Goal: Information Seeking & Learning: Learn about a topic

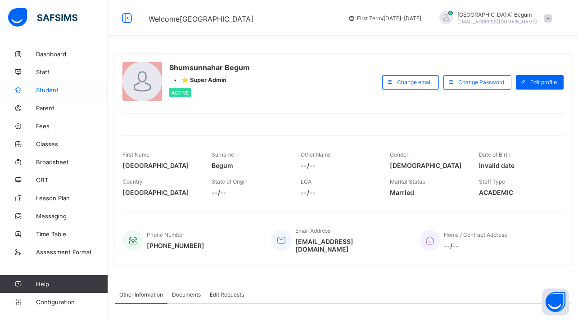
click at [63, 84] on link "Student" at bounding box center [54, 90] width 108 height 18
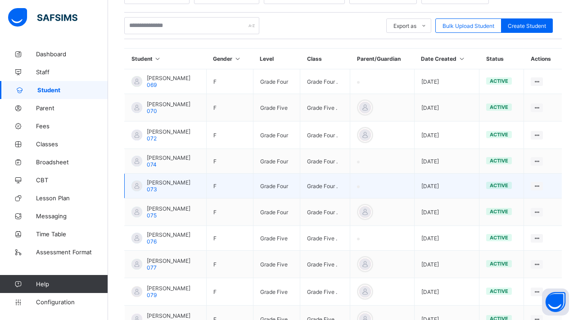
scroll to position [190, 0]
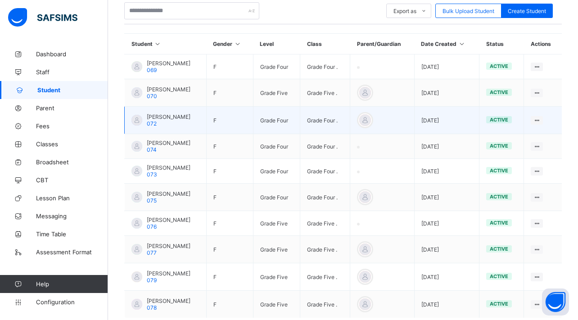
click at [162, 117] on span "[PERSON_NAME]" at bounding box center [169, 116] width 44 height 7
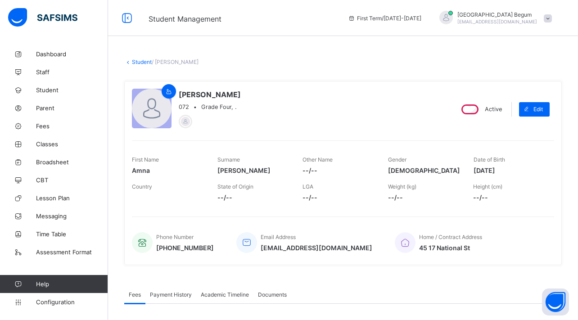
select select "****"
select select "*"
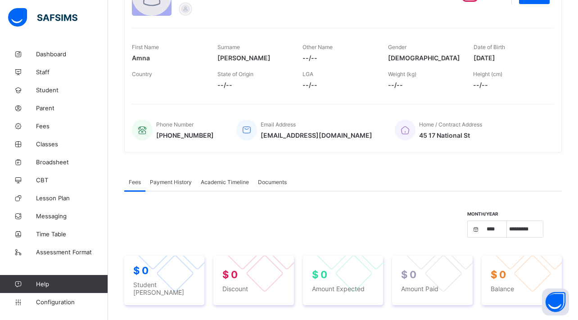
scroll to position [113, 0]
click at [219, 180] on span "Academic Timeline" at bounding box center [225, 181] width 48 height 7
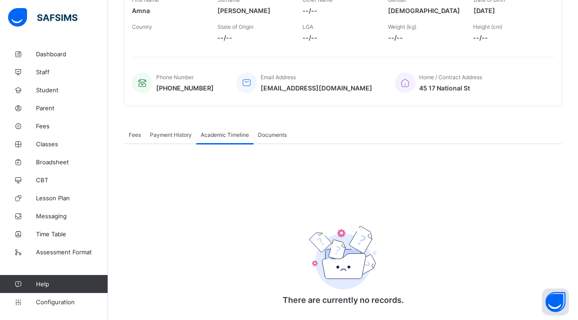
scroll to position [160, 0]
click at [49, 146] on span "Classes" at bounding box center [72, 143] width 72 height 7
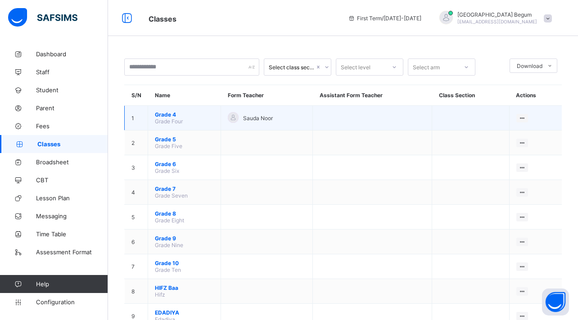
click at [175, 113] on span "Grade 4" at bounding box center [184, 114] width 59 height 7
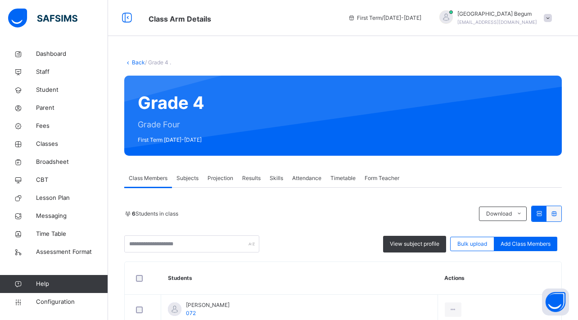
scroll to position [87, 0]
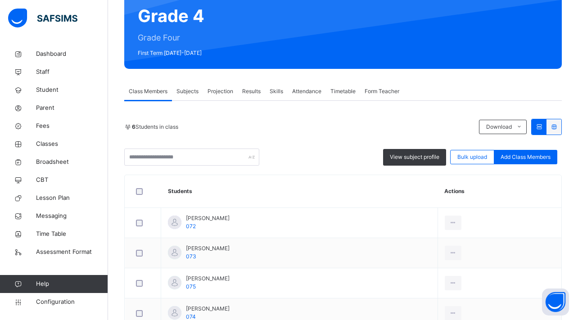
click at [224, 85] on div "Projection" at bounding box center [220, 91] width 35 height 18
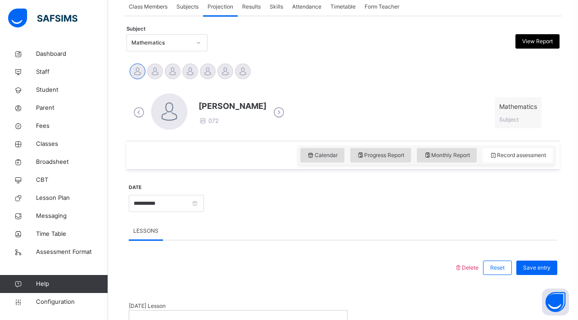
scroll to position [192, 0]
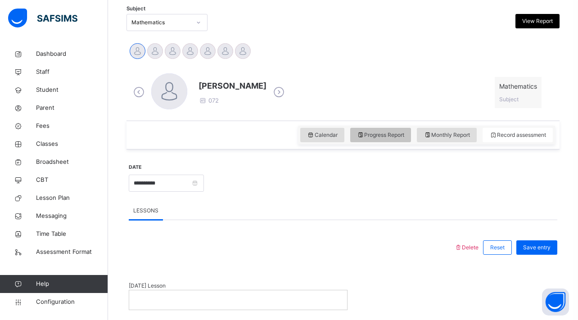
click at [379, 136] on span "Progress Report" at bounding box center [381, 135] width 48 height 8
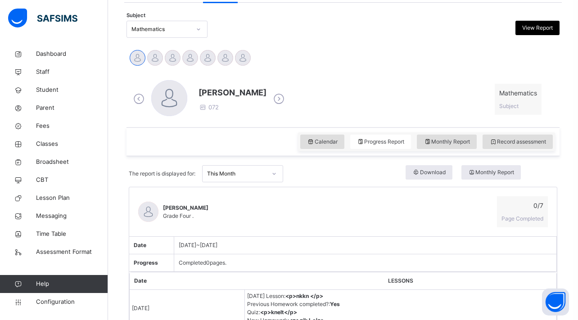
scroll to position [287, 0]
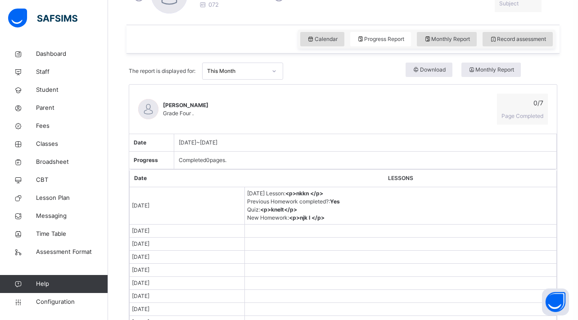
click at [340, 200] on b "Yes" at bounding box center [335, 201] width 10 height 7
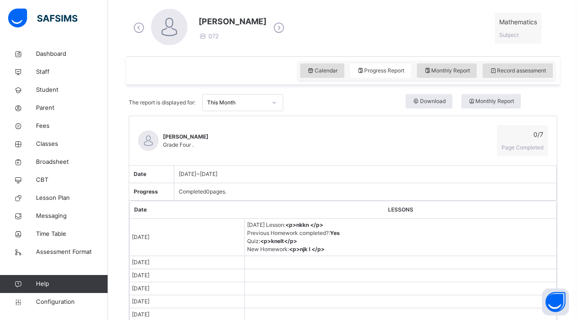
scroll to position [234, 0]
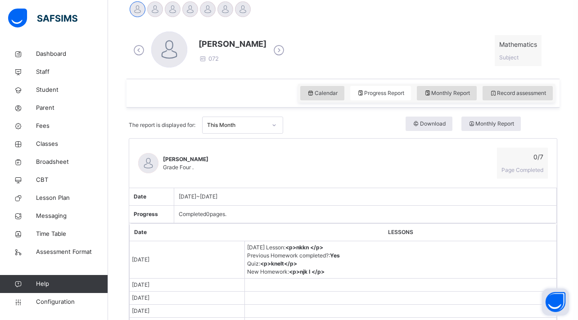
click at [550, 307] on button "Open asap" at bounding box center [555, 301] width 27 height 27
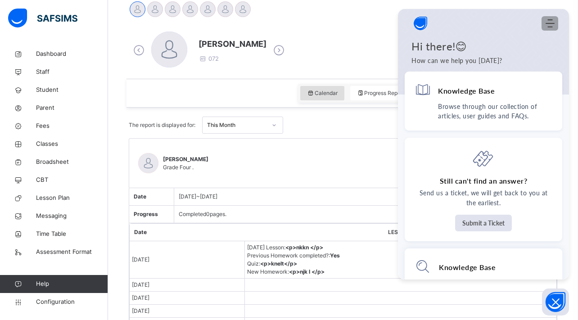
click at [548, 20] on use "Modules Menu" at bounding box center [549, 23] width 9 height 8
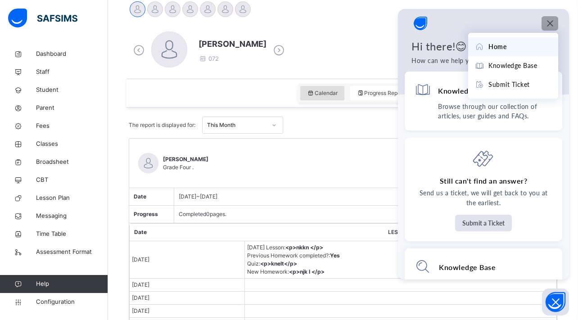
click at [456, 27] on div at bounding box center [477, 23] width 133 height 18
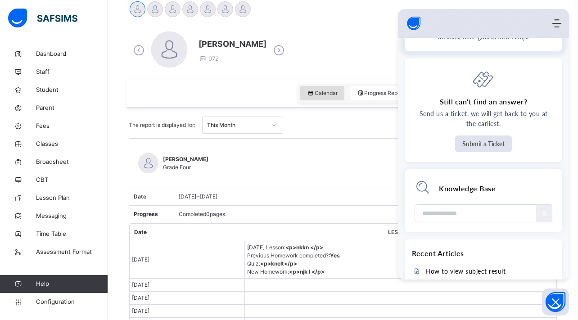
scroll to position [52, 0]
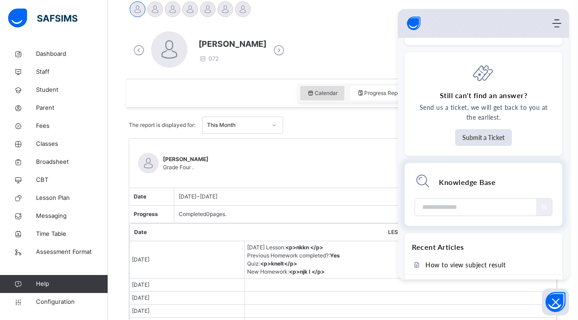
click at [462, 212] on input "Module search widget" at bounding box center [476, 206] width 108 height 17
type input "***"
click at [354, 180] on div "[PERSON_NAME] Grade Four . 0 / 7 Page Completed" at bounding box center [342, 163] width 427 height 49
click at [338, 198] on div "[DATE] ~ [DATE]" at bounding box center [365, 197] width 382 height 18
click at [551, 302] on icon "Open asap" at bounding box center [555, 301] width 11 height 11
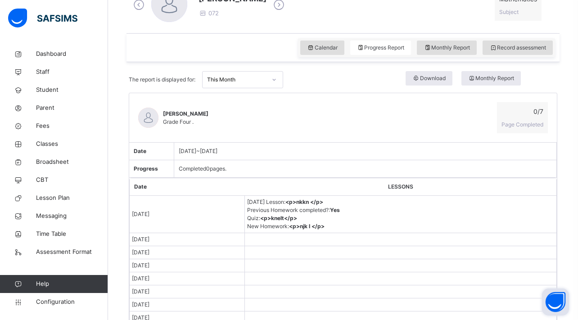
scroll to position [281, 0]
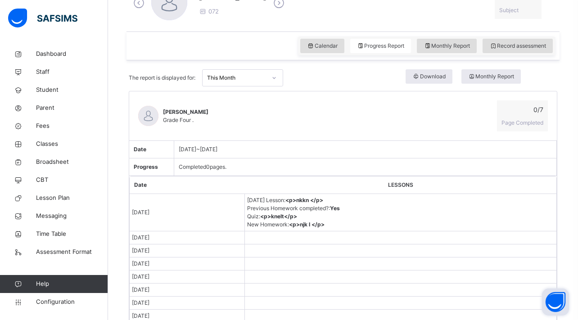
drag, startPoint x: 362, startPoint y: 217, endPoint x: 324, endPoint y: 211, distance: 38.2
click at [324, 211] on td "[DATE] Lesson : <p>nkkn </p> Previous Homework completed? : Yes Quiz : <p>knelt…" at bounding box center [400, 212] width 311 height 37
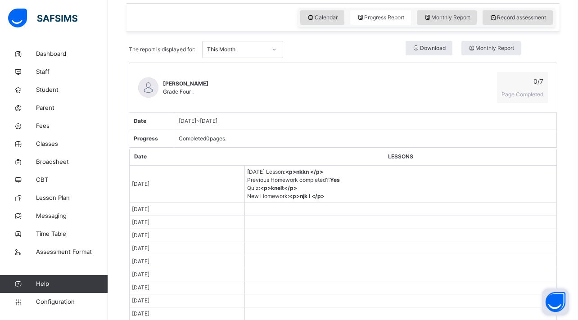
scroll to position [189, 0]
